Goal: Task Accomplishment & Management: Use online tool/utility

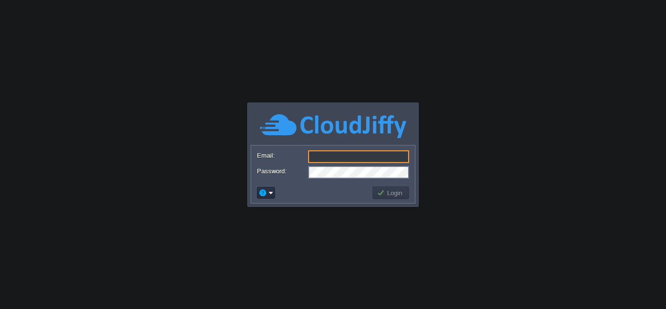
click at [364, 159] on input "Email:" at bounding box center [358, 156] width 101 height 13
type input "[EMAIL_ADDRESS][PERSON_NAME][DOMAIN_NAME]"
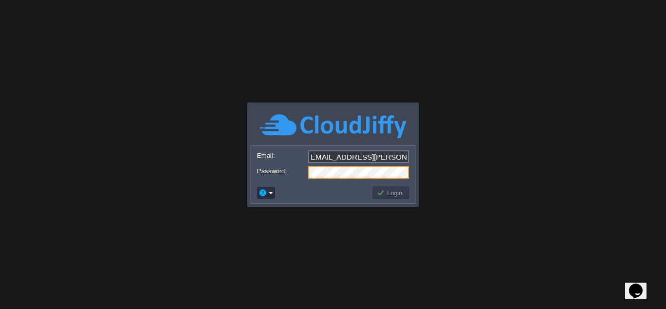
scroll to position [0, 0]
click at [471, 21] on body "Application Platform v.8.10.2 Email: [EMAIL_ADDRESS][PERSON_NAME][DOMAIN_NAME] …" at bounding box center [333, 154] width 666 height 309
click at [392, 157] on input "[EMAIL_ADDRESS][PERSON_NAME][DOMAIN_NAME]" at bounding box center [358, 156] width 101 height 13
type input "[EMAIL_ADDRESS][PERSON_NAME][DOMAIN_NAME]"
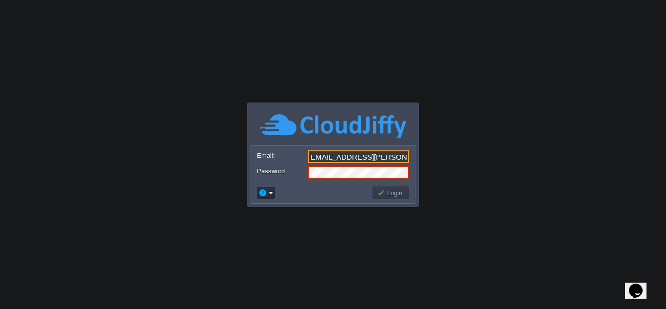
scroll to position [0, 0]
click at [388, 163] on div "[EMAIL_ADDRESS][PERSON_NAME][DOMAIN_NAME]" at bounding box center [333, 157] width 152 height 14
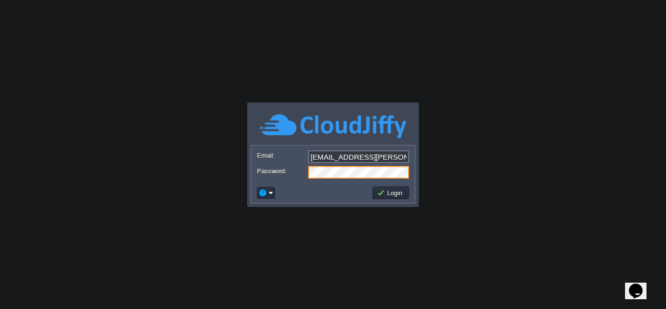
click at [387, 197] on td "Login" at bounding box center [391, 192] width 37 height 13
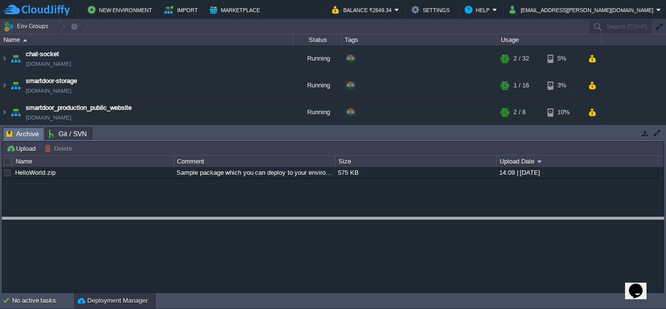
drag, startPoint x: 359, startPoint y: 131, endPoint x: 361, endPoint y: 220, distance: 88.3
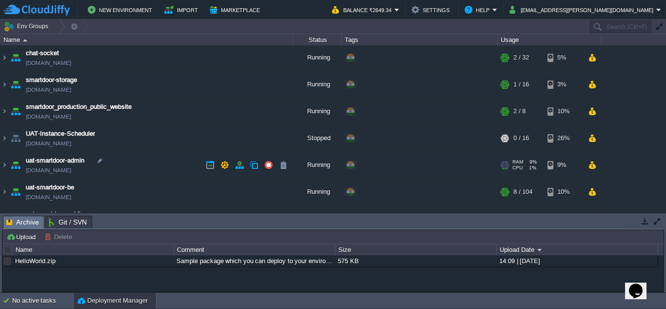
scroll to position [21, 0]
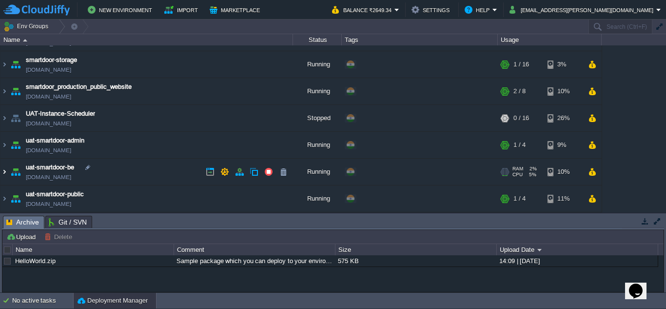
click at [1, 168] on img at bounding box center [4, 172] width 8 height 26
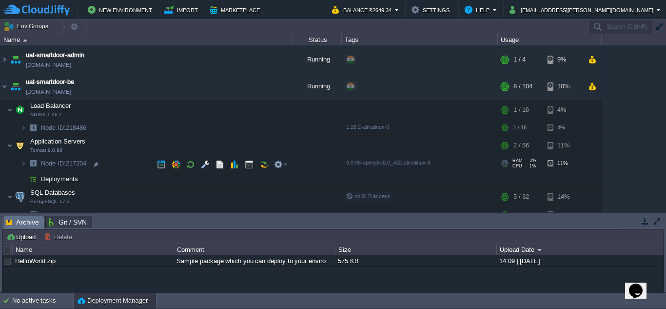
scroll to position [105, 0]
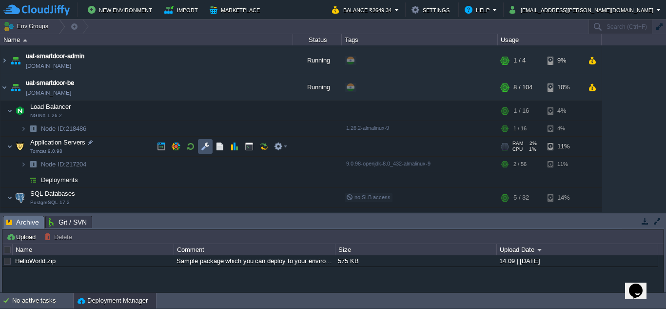
click at [204, 149] on button "button" at bounding box center [205, 146] width 9 height 9
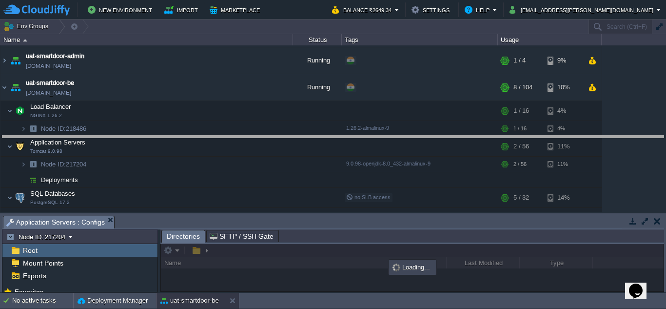
drag, startPoint x: 248, startPoint y: 224, endPoint x: 250, endPoint y: 144, distance: 80.0
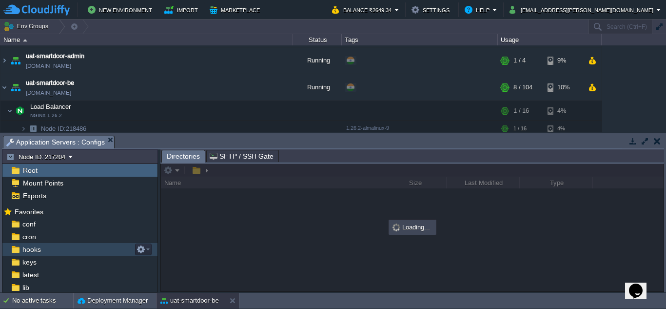
scroll to position [51, 0]
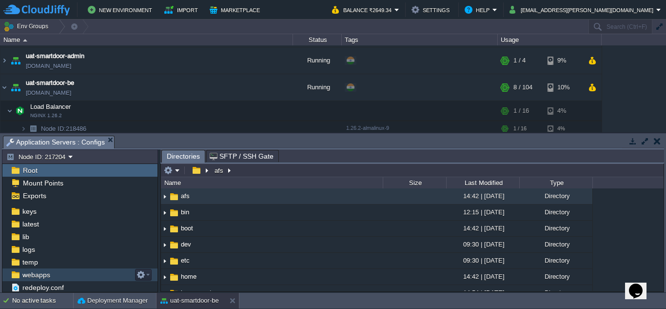
click at [55, 273] on div "webapps" at bounding box center [79, 274] width 155 height 13
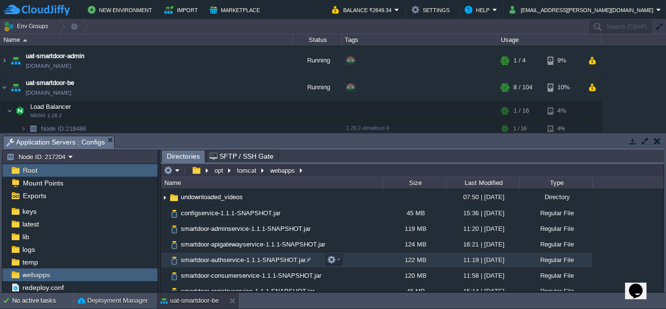
scroll to position [96, 0]
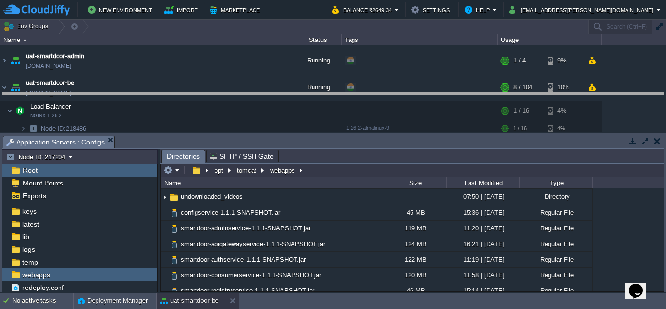
drag, startPoint x: 353, startPoint y: 145, endPoint x: 357, endPoint y: 100, distance: 44.5
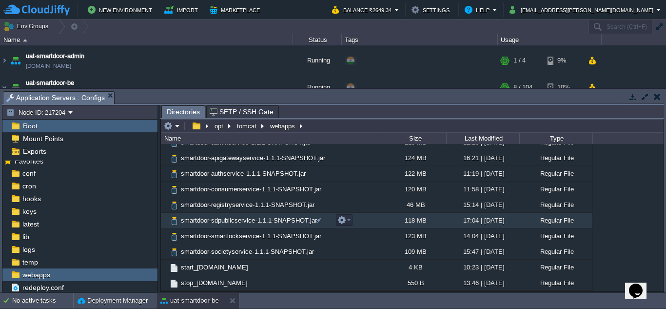
scroll to position [0, 0]
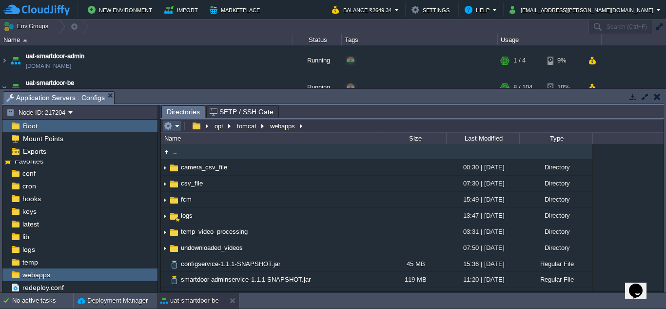
click at [172, 126] on button "button" at bounding box center [168, 125] width 9 height 9
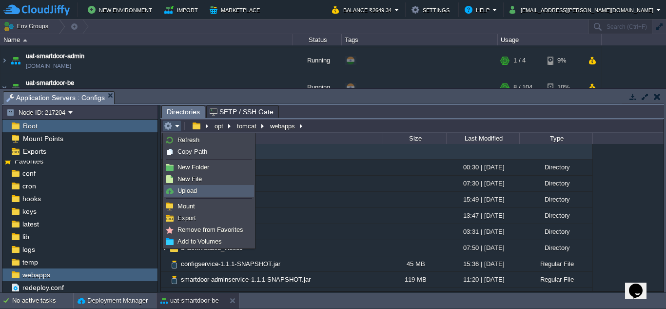
click at [212, 187] on link "Upload" at bounding box center [208, 190] width 89 height 11
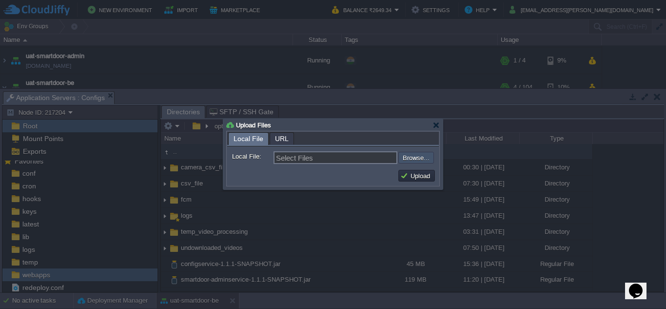
click at [424, 163] on input "file" at bounding box center [372, 158] width 123 height 12
type input "C:\fakepath\smartdoor-consumerservice-1.1.1-SNAPSHOT.jar"
type input "smartdoor-consumerservice-1.1.1-SNAPSHOT.jar"
click at [417, 176] on button "Upload" at bounding box center [417, 175] width 33 height 9
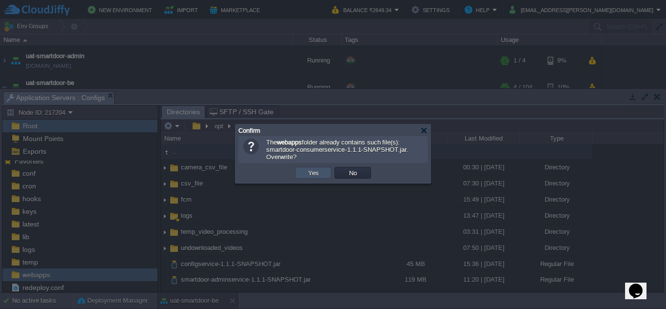
click at [321, 176] on button "Yes" at bounding box center [313, 172] width 17 height 9
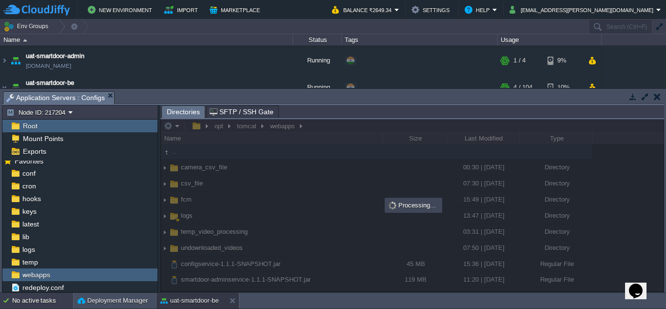
click at [48, 300] on div "No active tasks" at bounding box center [42, 301] width 61 height 16
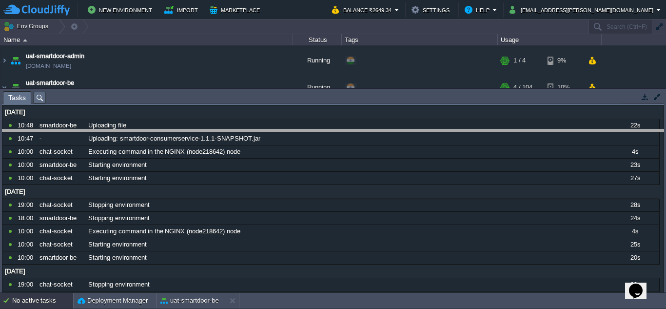
drag, startPoint x: 164, startPoint y: 99, endPoint x: 163, endPoint y: 105, distance: 6.8
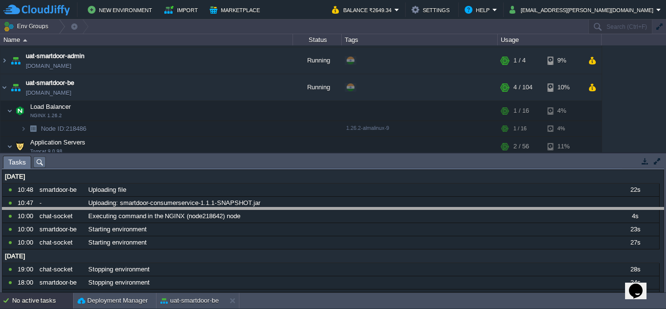
drag, startPoint x: 377, startPoint y: 159, endPoint x: 386, endPoint y: 210, distance: 51.7
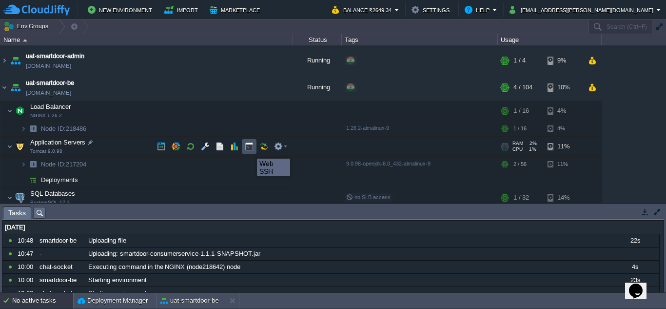
click at [250, 150] on button "button" at bounding box center [249, 146] width 9 height 9
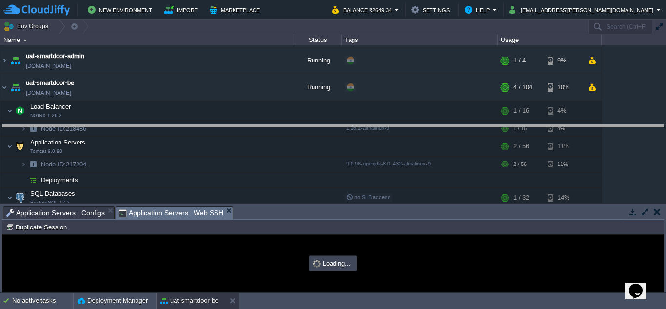
drag, startPoint x: 288, startPoint y: 216, endPoint x: 291, endPoint y: 125, distance: 90.8
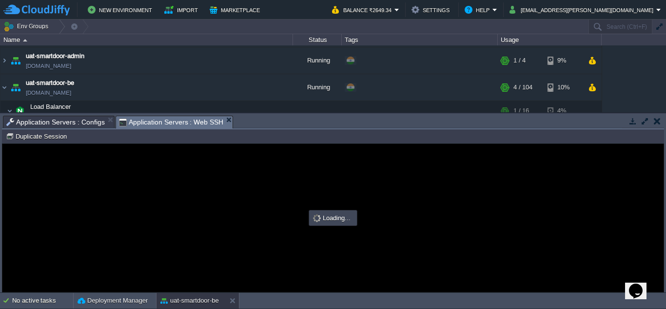
type input "#000000"
